Goal: Task Accomplishment & Management: Complete application form

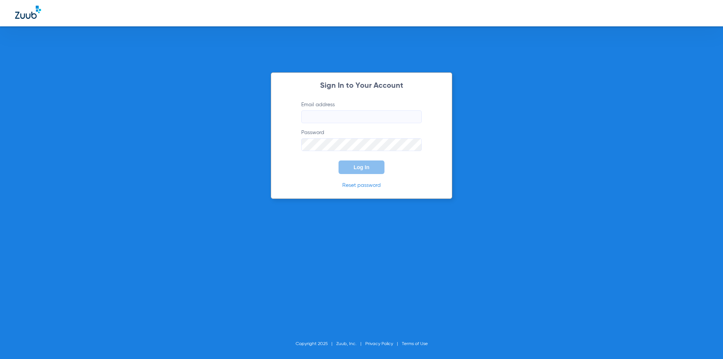
type input "[PERSON_NAME][EMAIL_ADDRESS][DOMAIN_NAME]"
click at [362, 170] on span "Log In" at bounding box center [362, 167] width 16 height 6
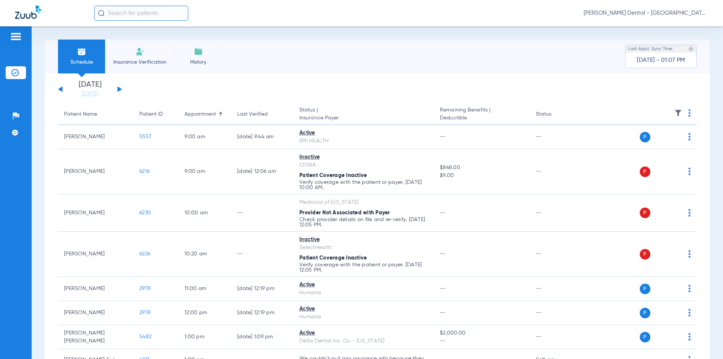
click at [157, 49] on li "Insurance Verification" at bounding box center [140, 57] width 70 height 34
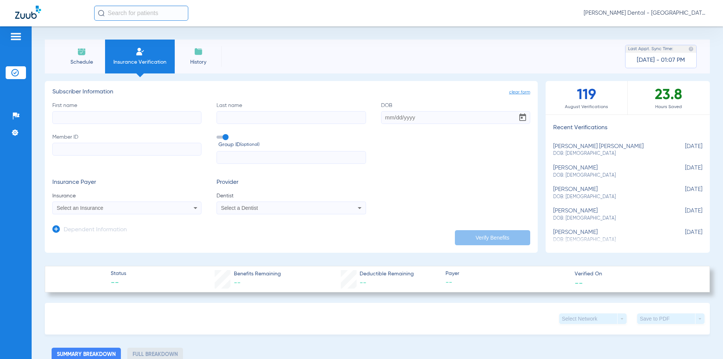
click at [133, 121] on input "First name" at bounding box center [126, 117] width 149 height 13
click at [134, 119] on input "First name Required" at bounding box center [126, 117] width 149 height 13
type input "[PERSON_NAME]"
type input "Fue"
click at [486, 119] on input "DOB" at bounding box center [455, 117] width 149 height 13
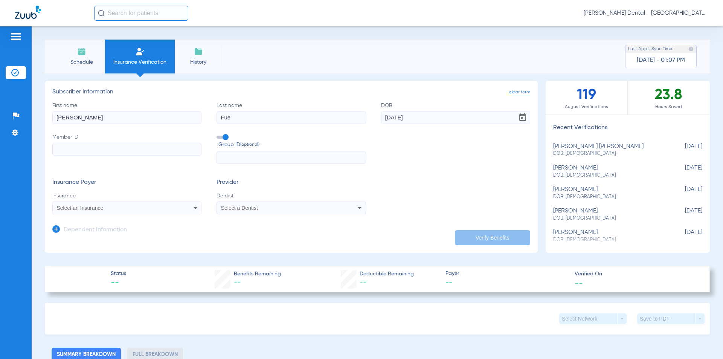
type input "[DATE]"
click at [102, 147] on input "Member ID" at bounding box center [126, 149] width 149 height 13
type input "801992157"
click at [131, 199] on span "Insurance" at bounding box center [126, 196] width 149 height 8
click at [131, 205] on div "Select an Insurance" at bounding box center [113, 207] width 113 height 5
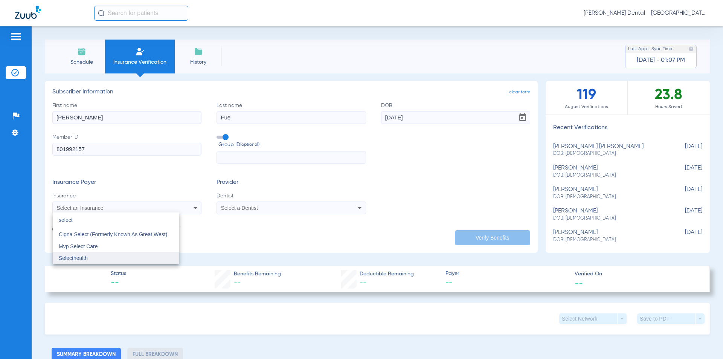
type input "select"
click at [119, 256] on mat-option "Selecthealth" at bounding box center [116, 258] width 127 height 12
drag, startPoint x: 435, startPoint y: 223, endPoint x: 328, endPoint y: 202, distance: 109.3
click at [434, 222] on app-dependent-form "Dependent Information" at bounding box center [291, 226] width 478 height 25
click at [327, 202] on mat-select "Select a Dentist" at bounding box center [291, 208] width 149 height 13
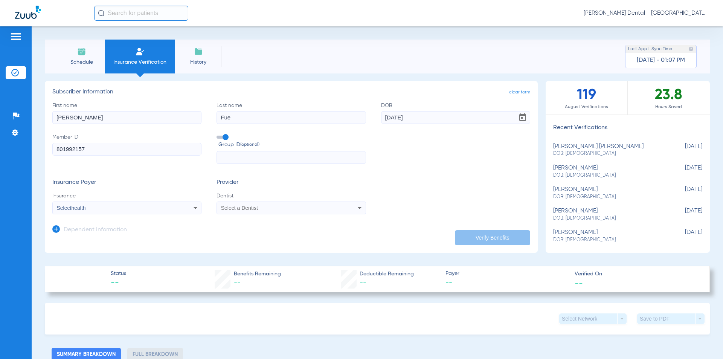
click at [321, 213] on mat-select "Select a Dentist" at bounding box center [291, 208] width 149 height 13
click at [321, 207] on div "Select a Dentist" at bounding box center [277, 207] width 113 height 5
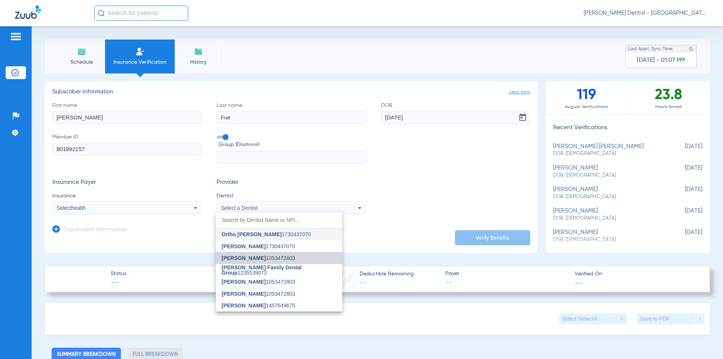
drag, startPoint x: 297, startPoint y: 259, endPoint x: 425, endPoint y: 260, distance: 128.5
click at [297, 259] on mat-option "[PERSON_NAME] 1053472803" at bounding box center [279, 258] width 127 height 12
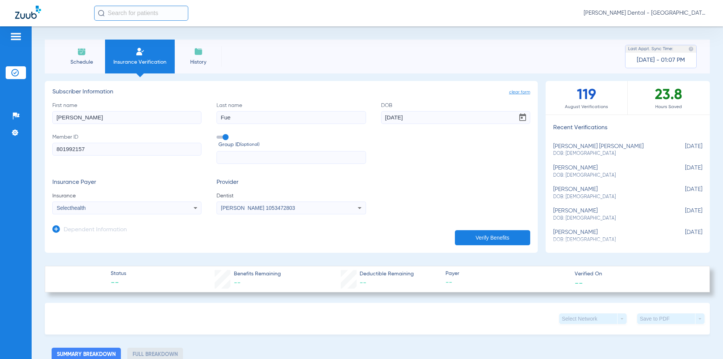
click at [479, 244] on button "Verify Benefits" at bounding box center [492, 237] width 75 height 15
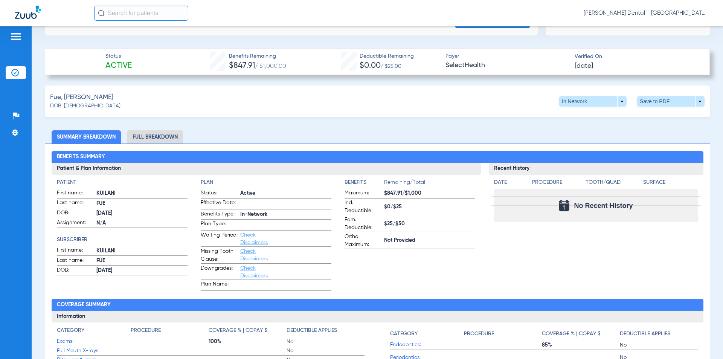
scroll to position [199, 0]
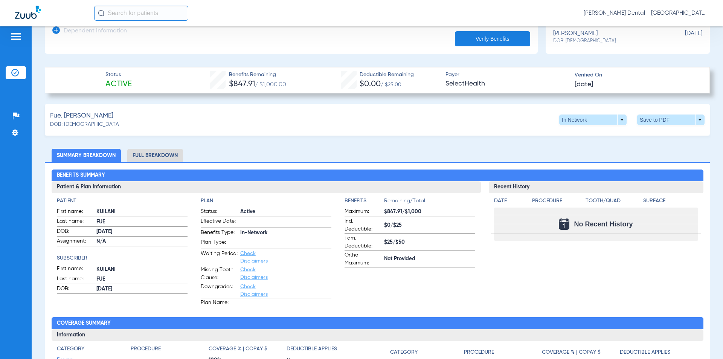
drag, startPoint x: 182, startPoint y: 152, endPoint x: 179, endPoint y: 154, distance: 3.9
click at [179, 154] on li "Full Breakdown" at bounding box center [155, 155] width 56 height 13
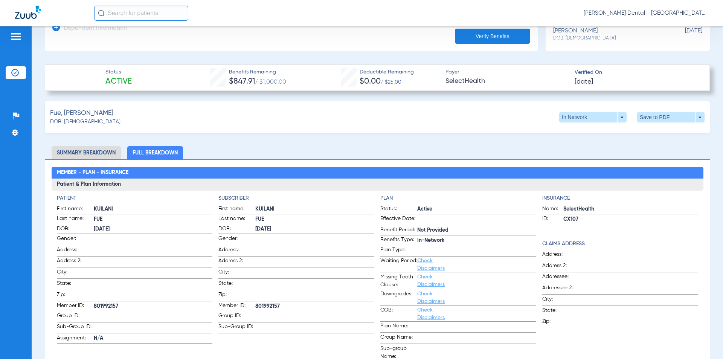
scroll to position [301, 0]
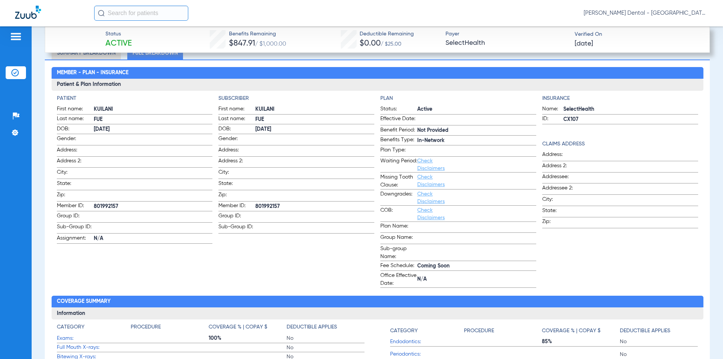
click at [97, 203] on span "801992157" at bounding box center [153, 207] width 119 height 8
copy span "801992157"
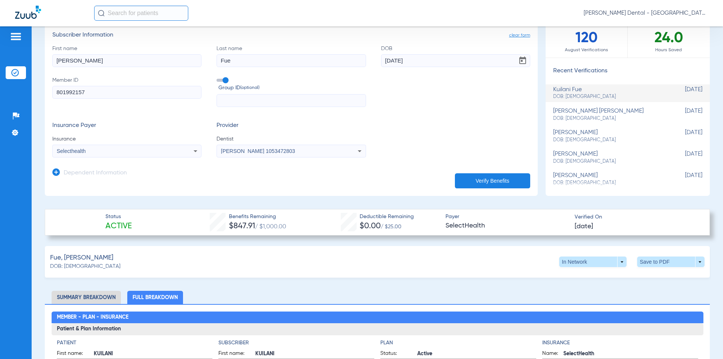
scroll to position [0, 0]
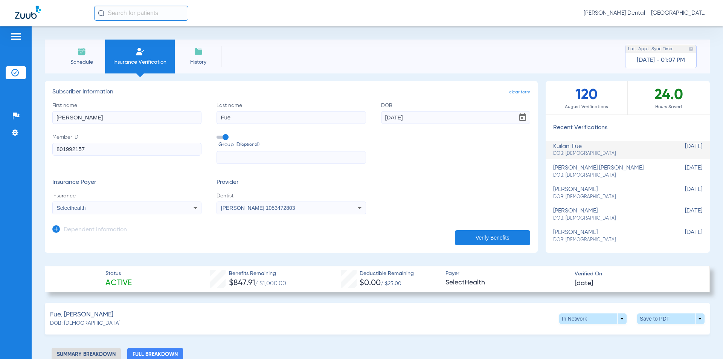
click at [137, 116] on input "[PERSON_NAME]" at bounding box center [126, 117] width 149 height 13
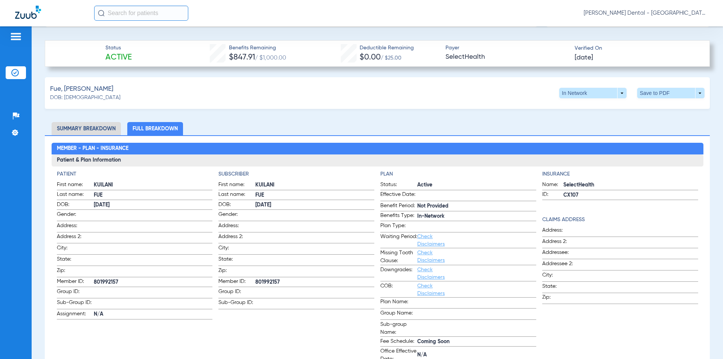
scroll to position [226, 0]
click at [104, 131] on li "Summary Breakdown" at bounding box center [86, 128] width 69 height 13
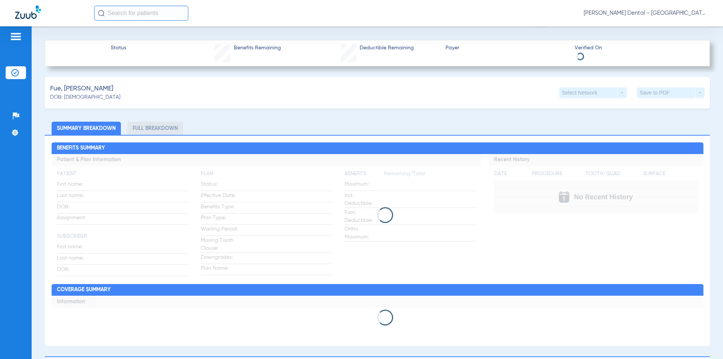
click at [145, 127] on li "Full Breakdown" at bounding box center [155, 128] width 56 height 13
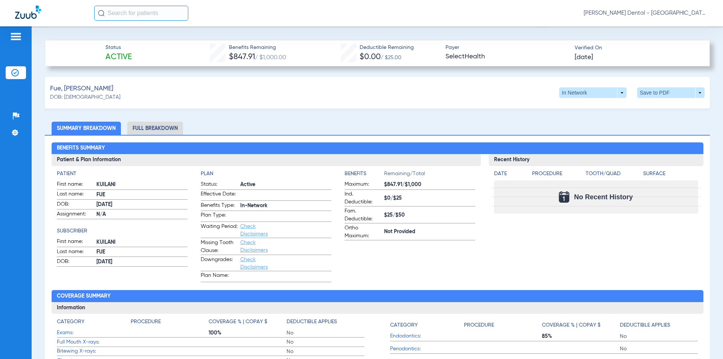
click at [171, 132] on li "Full Breakdown" at bounding box center [155, 128] width 56 height 13
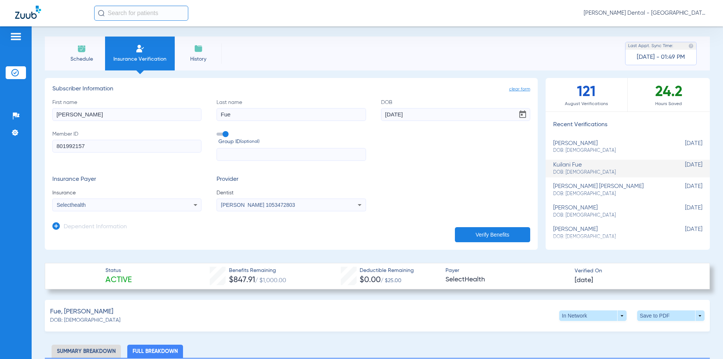
scroll to position [0, 0]
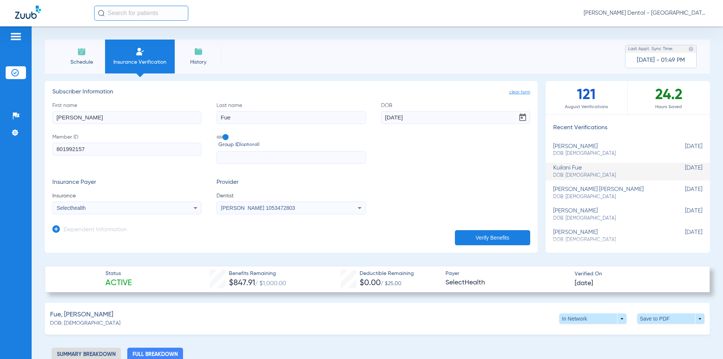
drag, startPoint x: 249, startPoint y: 116, endPoint x: 231, endPoint y: 118, distance: 18.6
click at [231, 118] on input "Fue" at bounding box center [291, 117] width 149 height 13
drag, startPoint x: 69, startPoint y: 123, endPoint x: -111, endPoint y: 148, distance: 181.5
click at [0, 148] on html "[PERSON_NAME] Dental - West Jordan Patients Insurance Verification Setup Help C…" at bounding box center [361, 179] width 723 height 359
drag, startPoint x: 81, startPoint y: 115, endPoint x: -119, endPoint y: 151, distance: 203.3
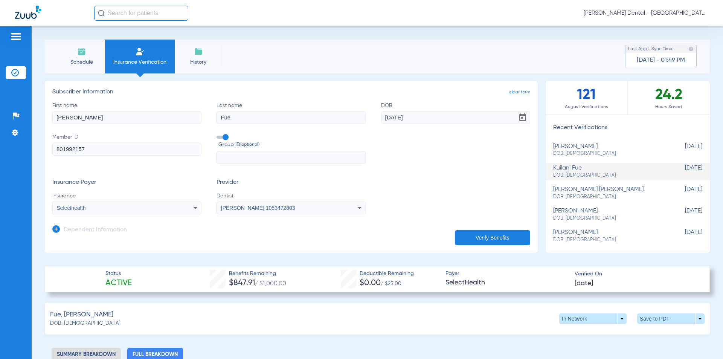
click at [0, 151] on html "[PERSON_NAME] Dental - West Jordan Patients Insurance Verification Setup Help C…" at bounding box center [361, 179] width 723 height 359
type input "Gordom"
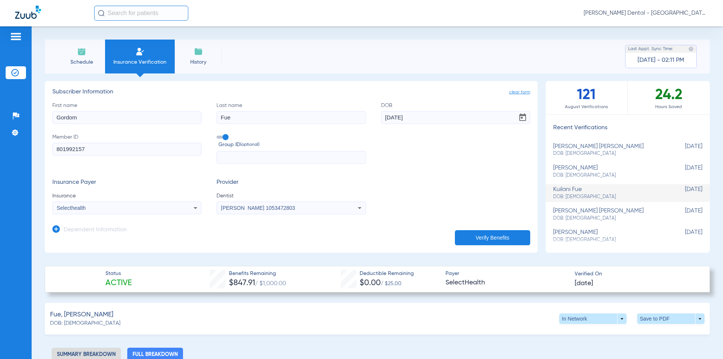
drag, startPoint x: 421, startPoint y: 115, endPoint x: 232, endPoint y: 138, distance: 190.1
click at [232, 138] on div "First name [PERSON_NAME] Last name Fue DOB [DEMOGRAPHIC_DATA] Member ID 8019921…" at bounding box center [291, 133] width 478 height 63
type input "[DATE]"
click at [498, 237] on button "Verify Benefits" at bounding box center [492, 237] width 75 height 15
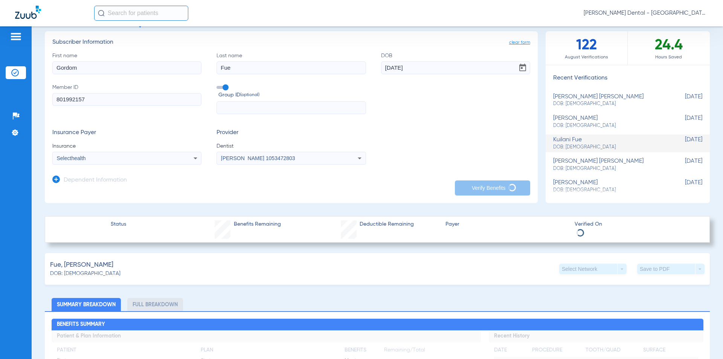
scroll to position [38, 0]
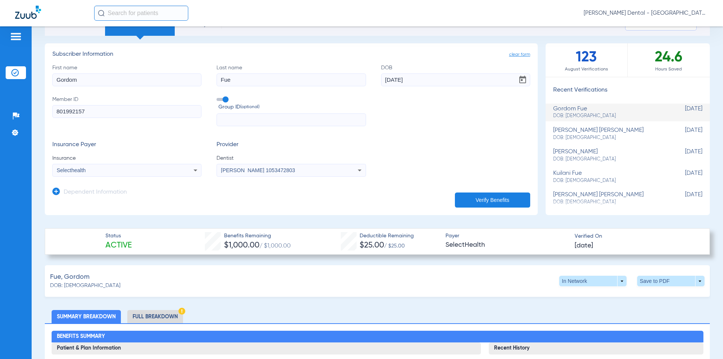
click at [93, 82] on input "Gordom" at bounding box center [126, 79] width 149 height 13
type input "[PERSON_NAME]"
click at [489, 192] on button "Verify Benefits" at bounding box center [492, 199] width 75 height 15
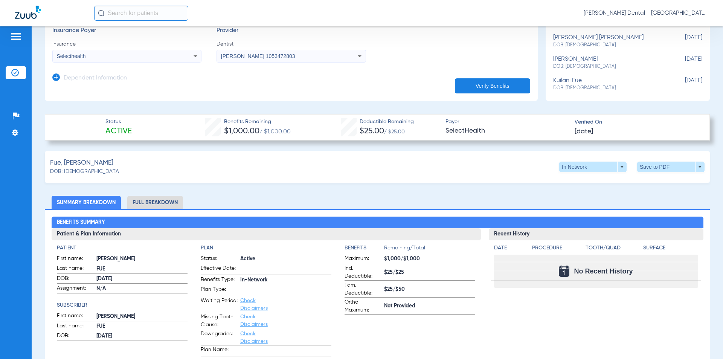
scroll to position [151, 0]
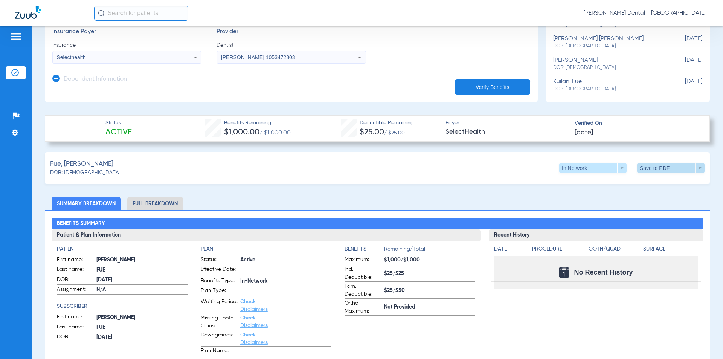
click at [676, 169] on span at bounding box center [670, 168] width 67 height 11
click at [490, 177] on div at bounding box center [361, 179] width 723 height 359
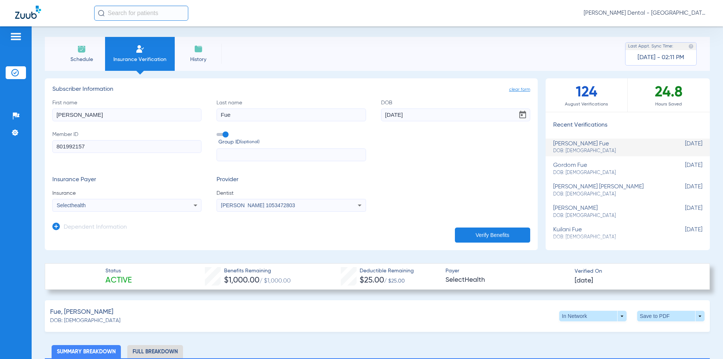
scroll to position [0, 0]
